Goal: Task Accomplishment & Management: Manage account settings

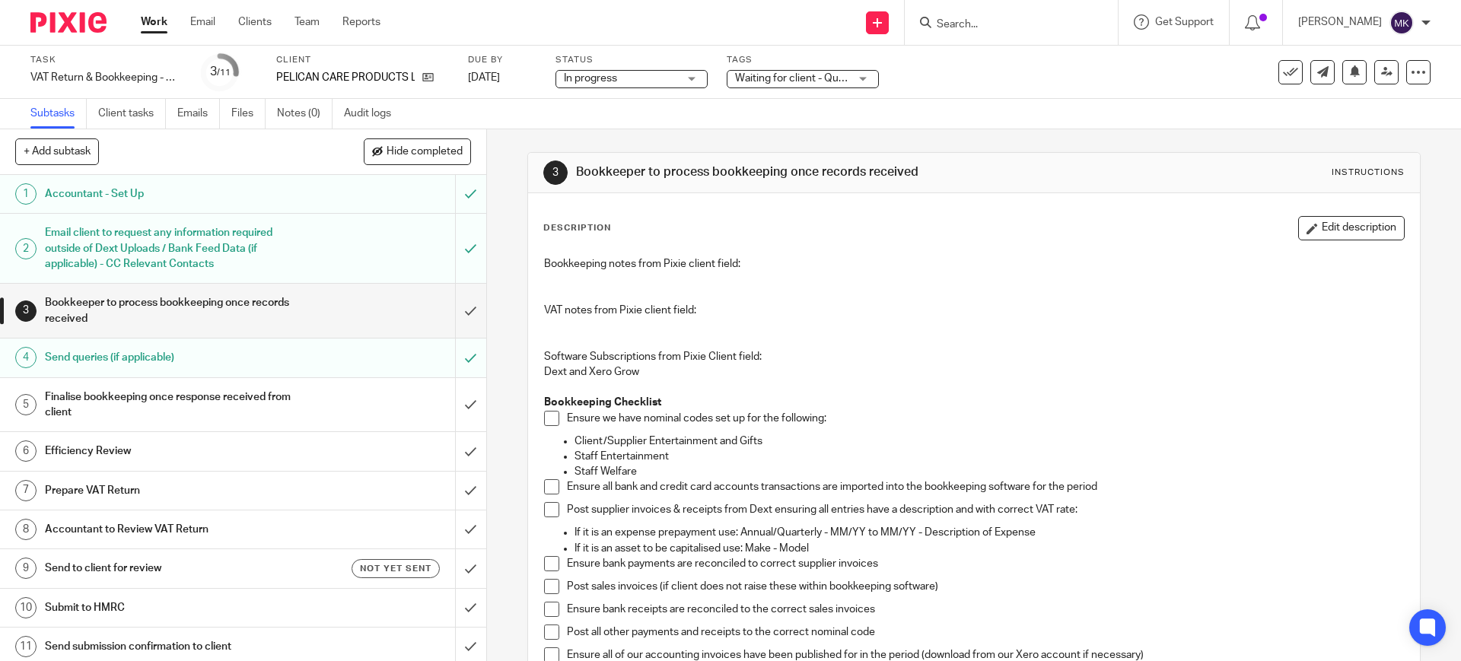
scroll to position [95, 0]
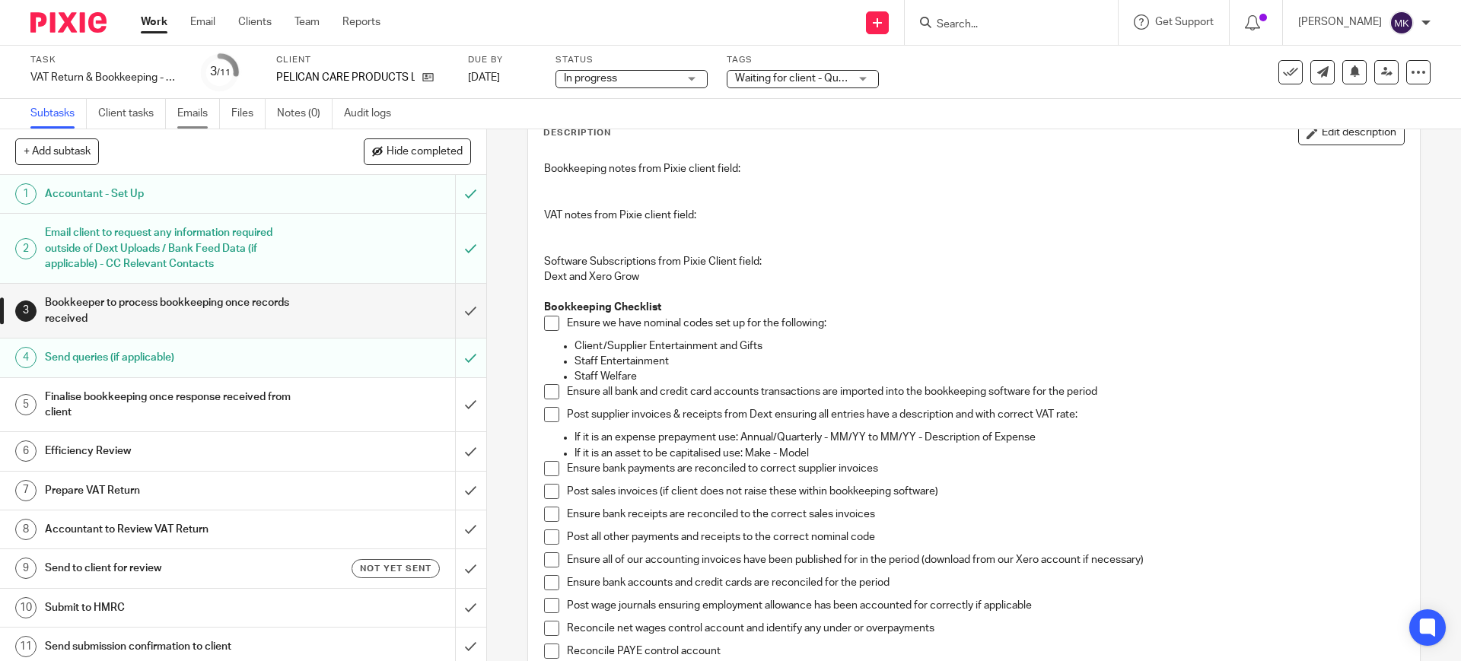
click at [207, 116] on link "Emails" at bounding box center [198, 114] width 43 height 30
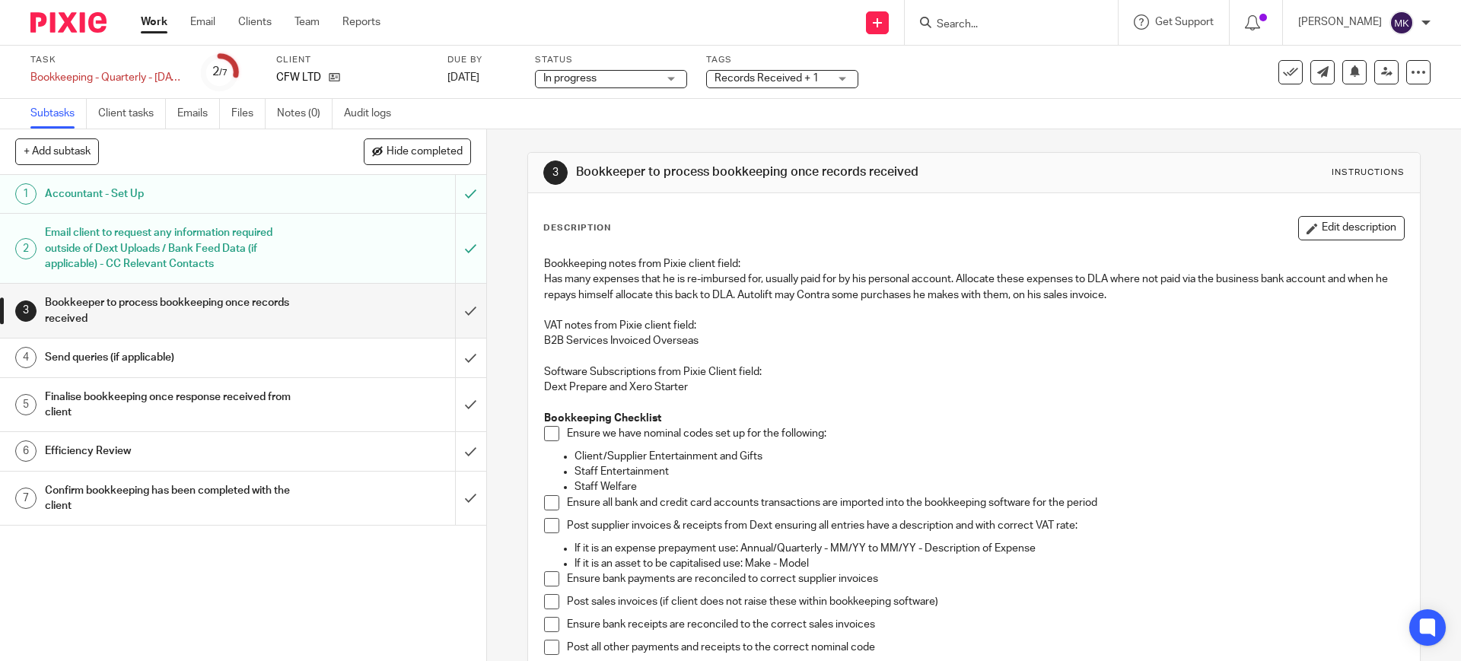
scroll to position [95, 0]
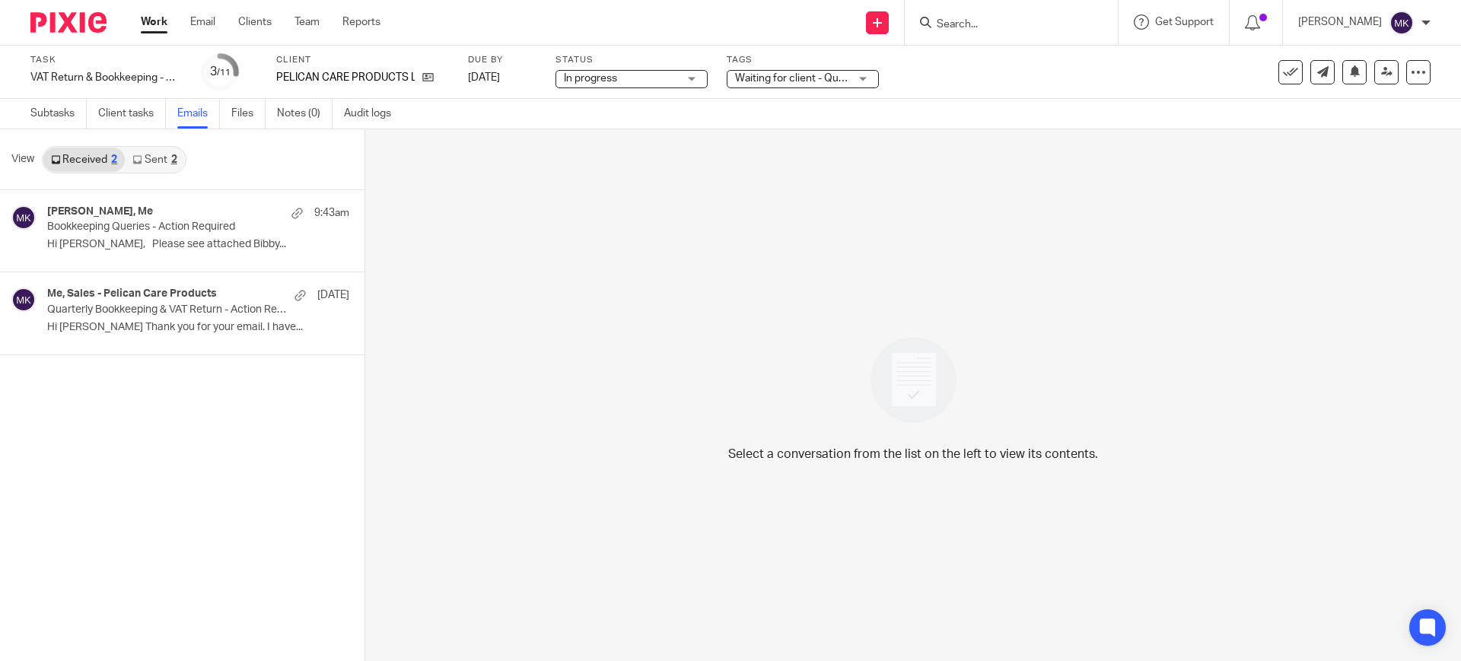
click at [157, 167] on link "Sent 2" at bounding box center [154, 160] width 59 height 24
click at [195, 223] on p "Bookkeeping Queries - Action Required" at bounding box center [149, 227] width 205 height 13
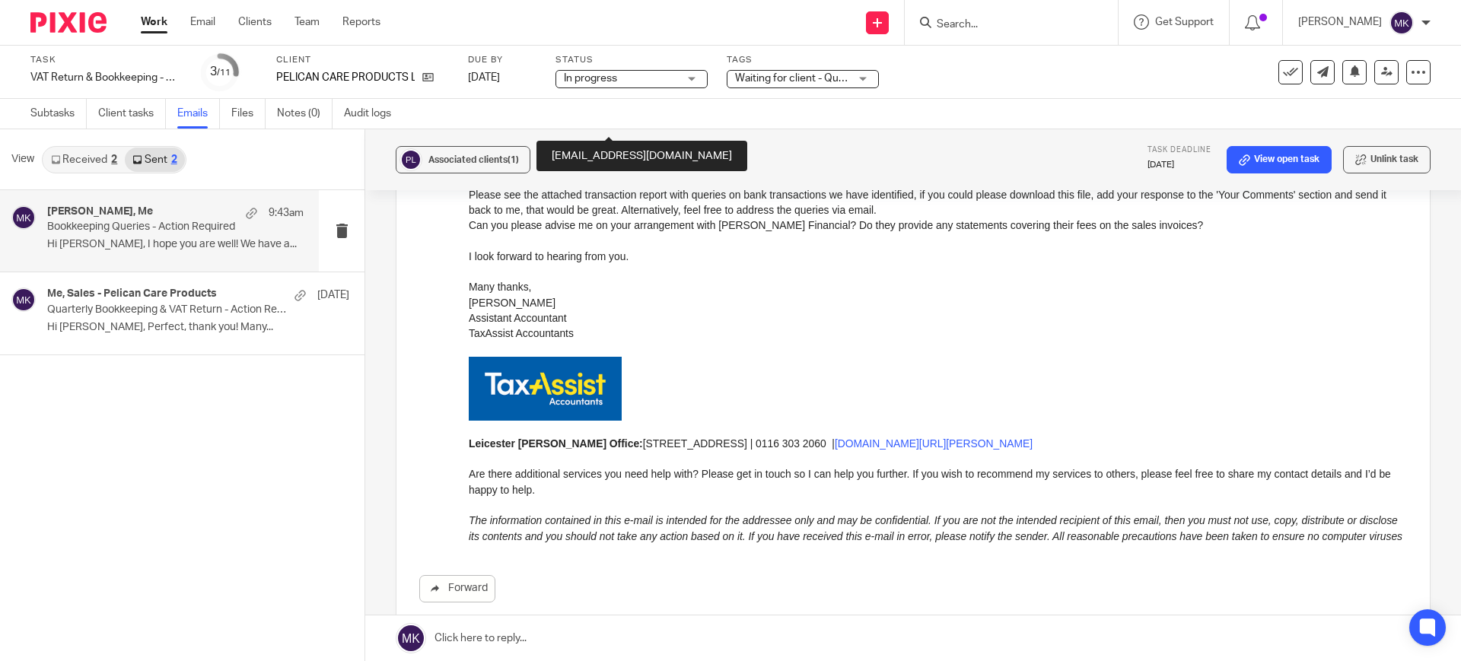
scroll to position [1309, 0]
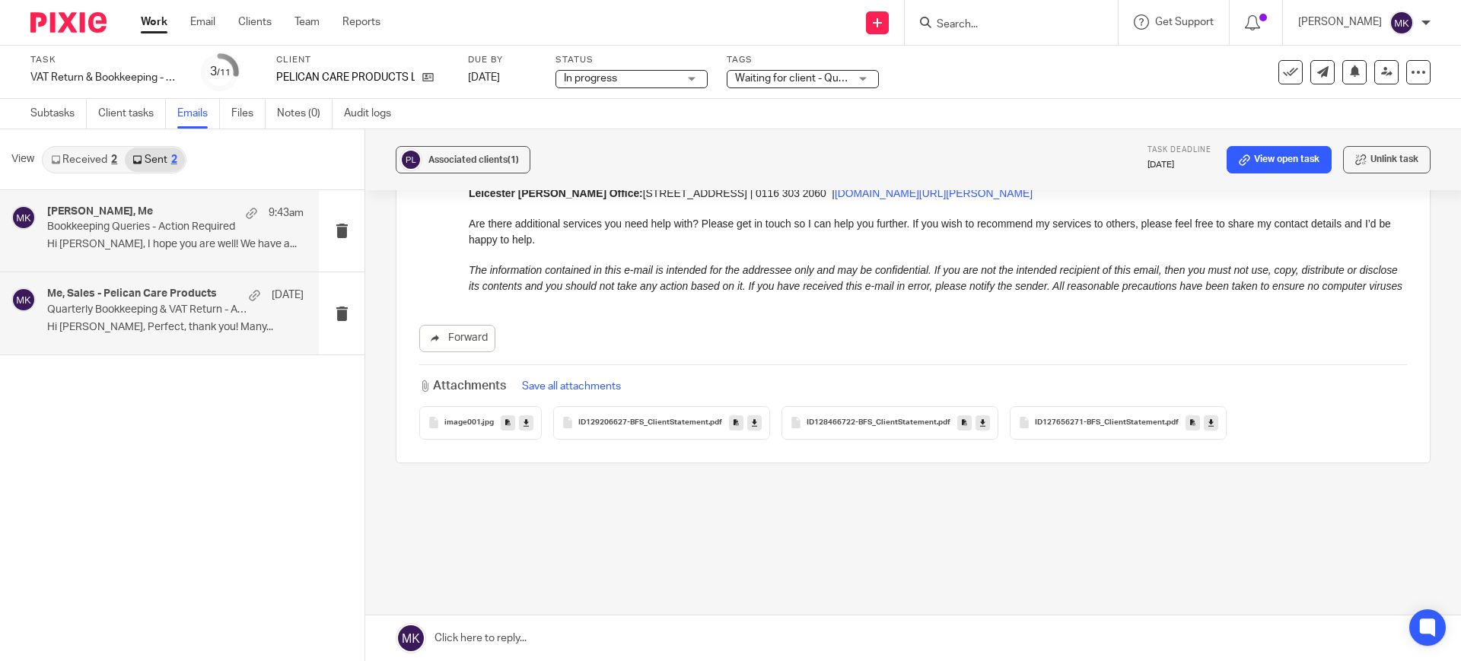
click at [145, 339] on div "Me, Sales - Pelican Care Products [DATE] Quarterly Bookkeeping & VAT Return - A…" at bounding box center [159, 312] width 319 height 81
click at [97, 167] on link "Received 2" at bounding box center [83, 160] width 81 height 24
click at [187, 250] on p "Hi [PERSON_NAME], Please see attached Bibby..." at bounding box center [175, 244] width 256 height 13
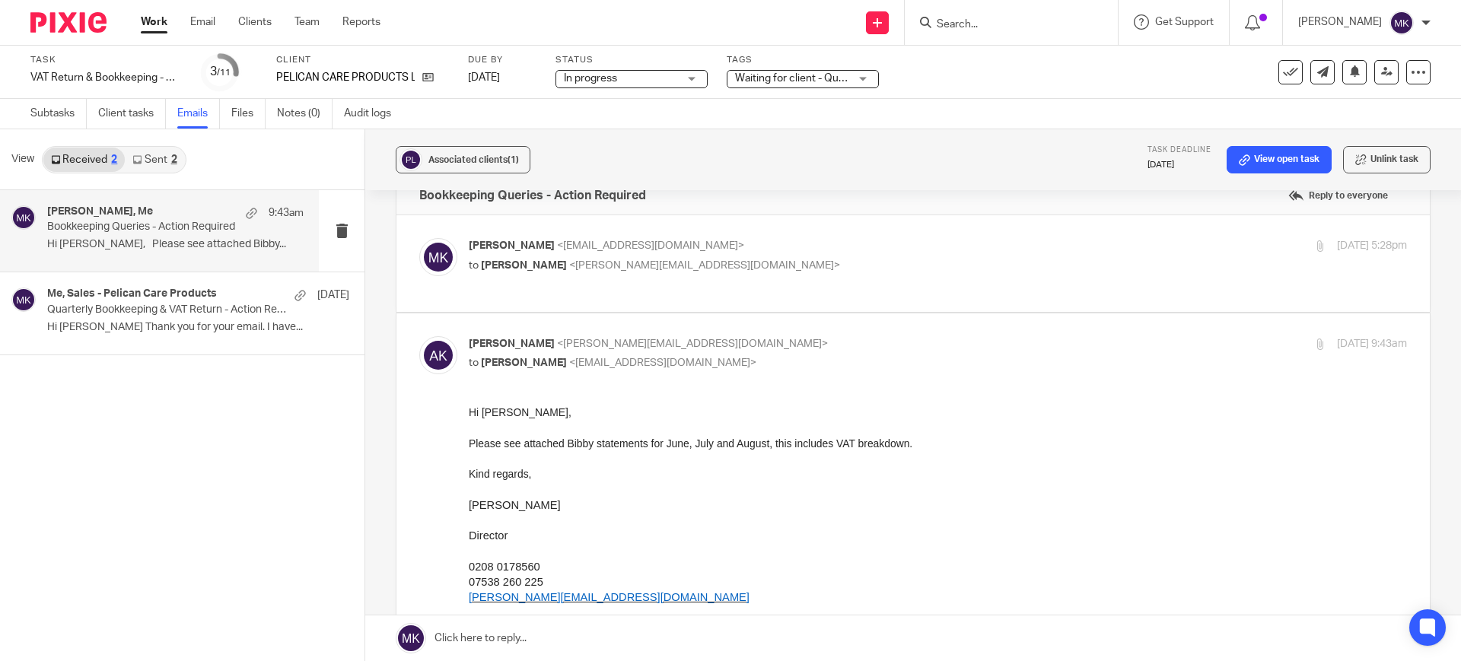
scroll to position [0, 0]
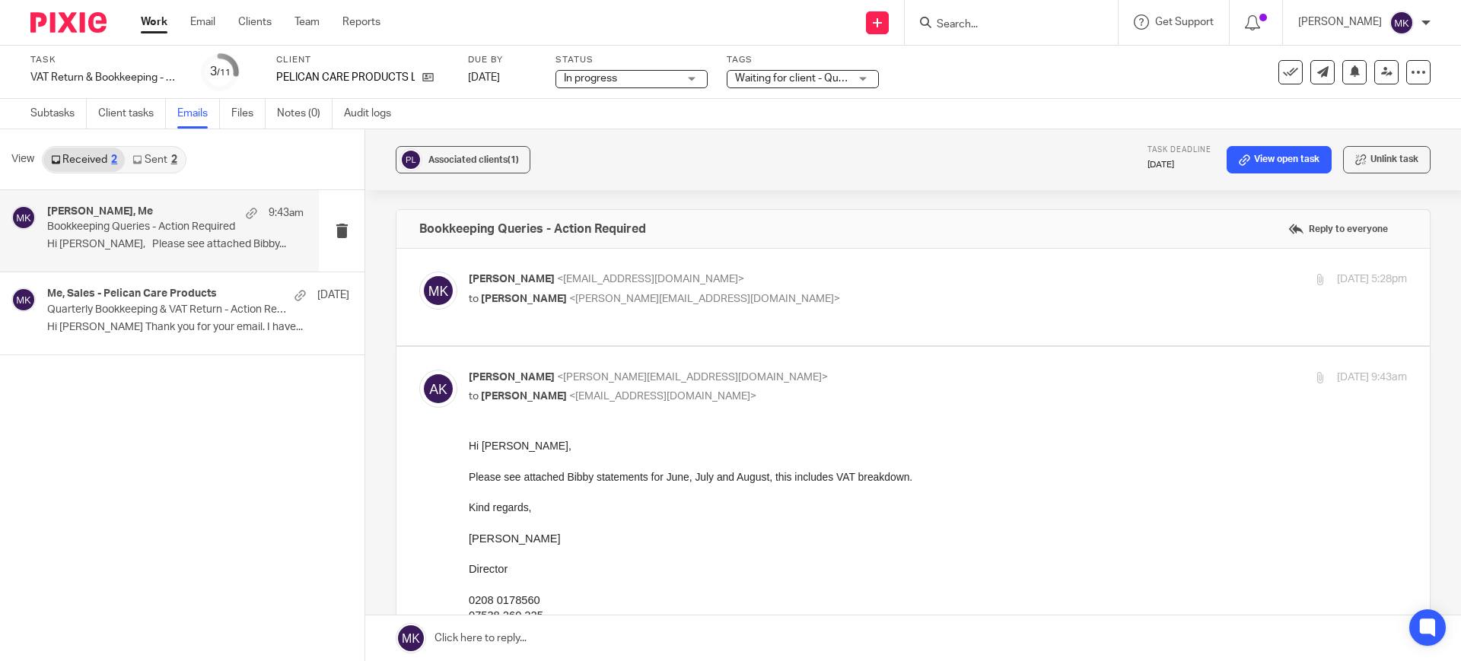
click at [860, 288] on div "[PERSON_NAME] <[EMAIL_ADDRESS][DOMAIN_NAME]> to [PERSON_NAME] <[PERSON_NAME][EM…" at bounding box center [781, 289] width 625 height 35
checkbox input "true"
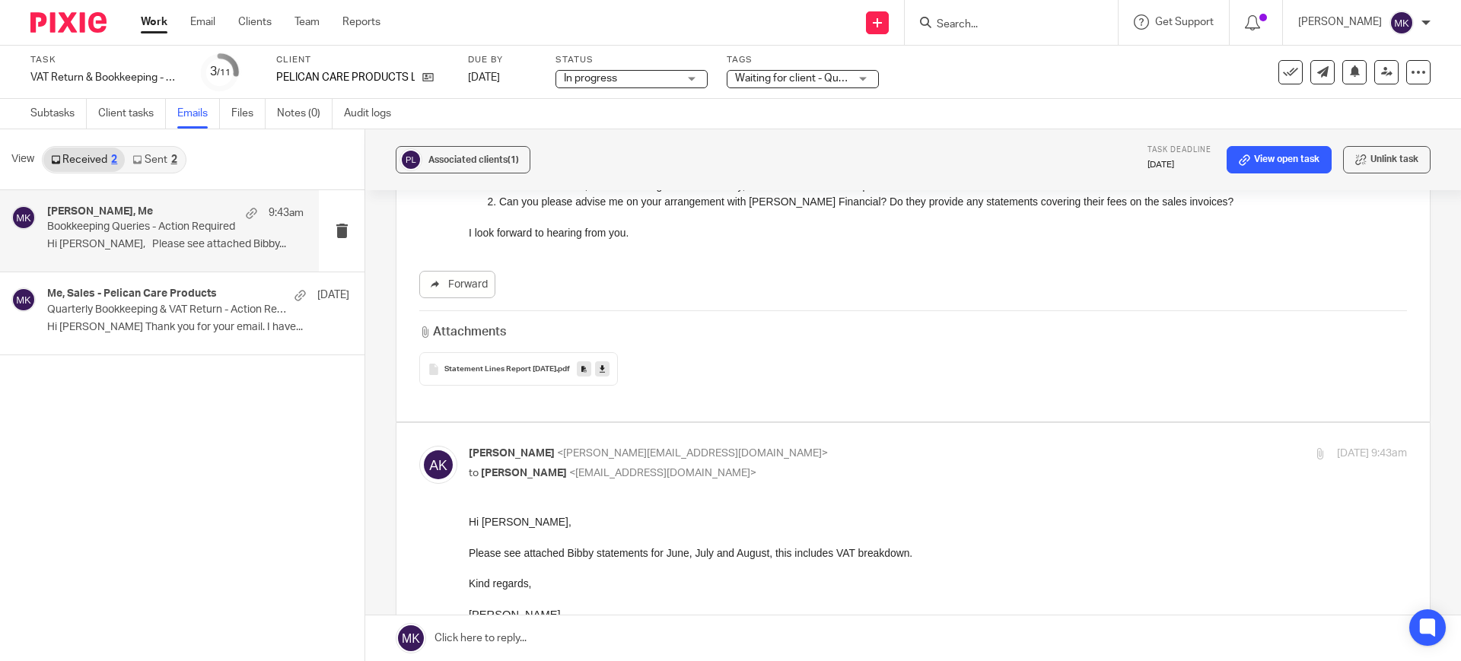
scroll to position [285, 0]
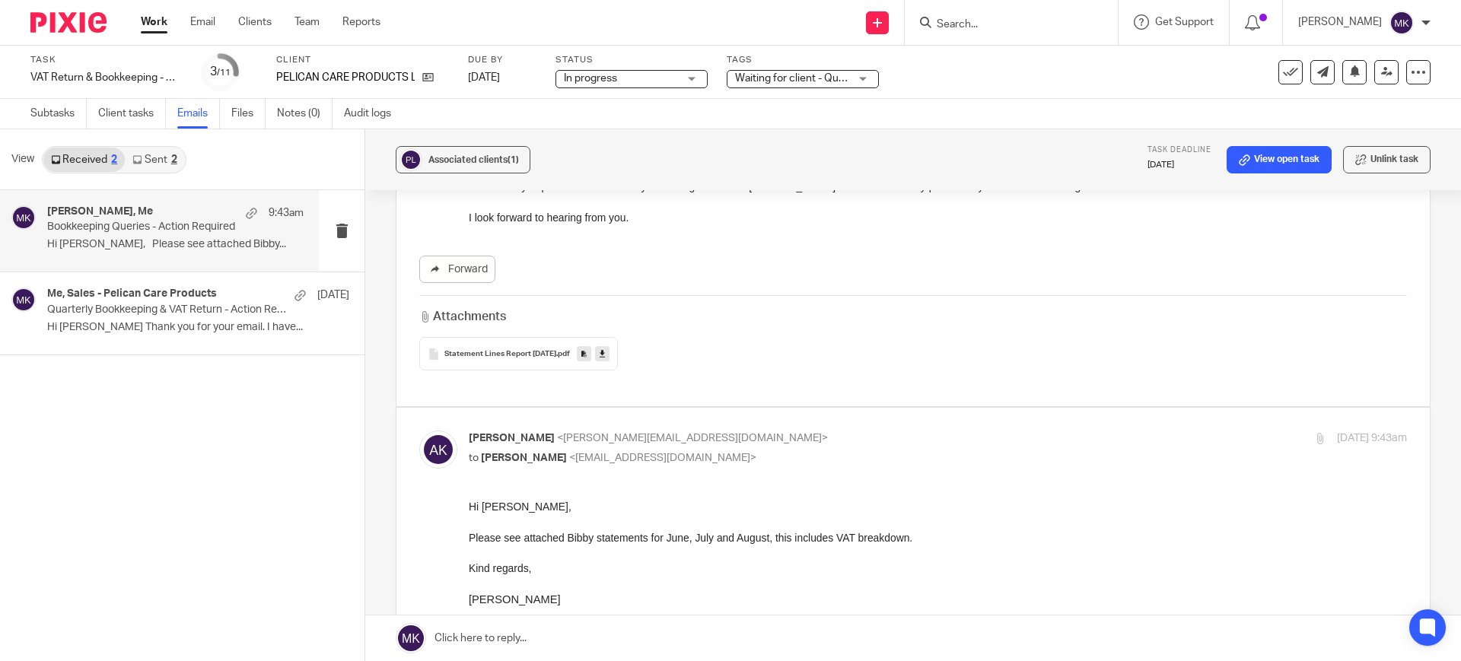
click at [609, 355] on link at bounding box center [602, 353] width 14 height 15
